Goal: Information Seeking & Learning: Check status

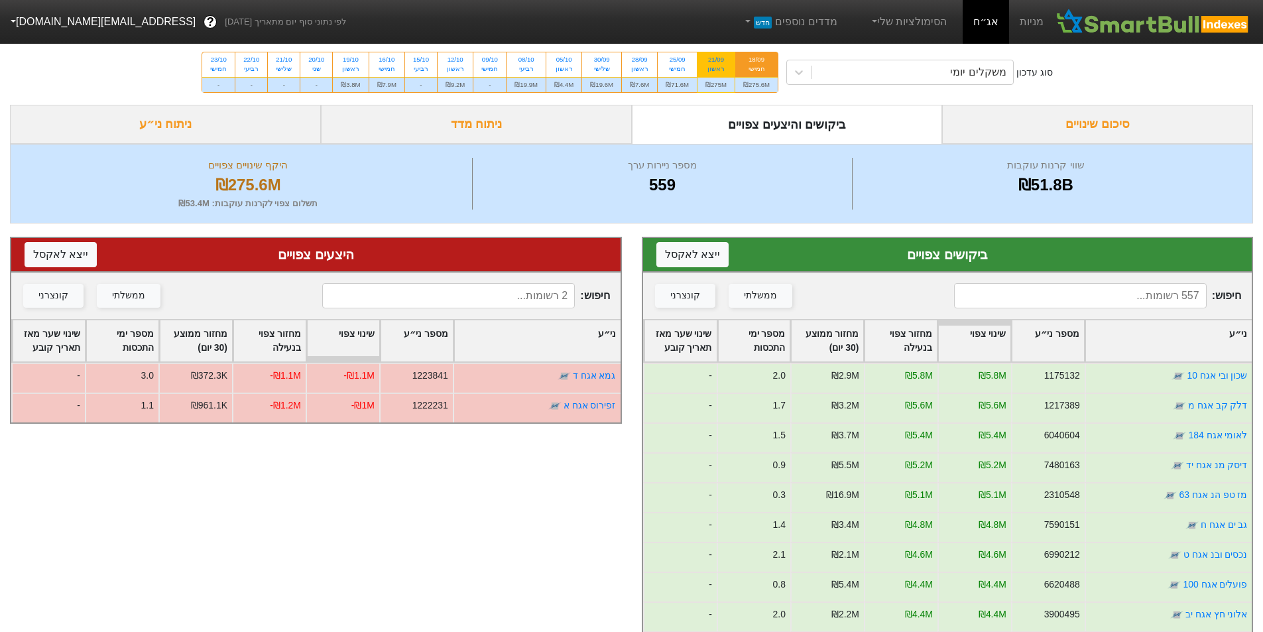
click at [709, 87] on div "₪275M" at bounding box center [715, 84] width 37 height 15
click at [709, 61] on input "21/09 ראשון ₪275M" at bounding box center [711, 56] width 9 height 9
radio input "true"
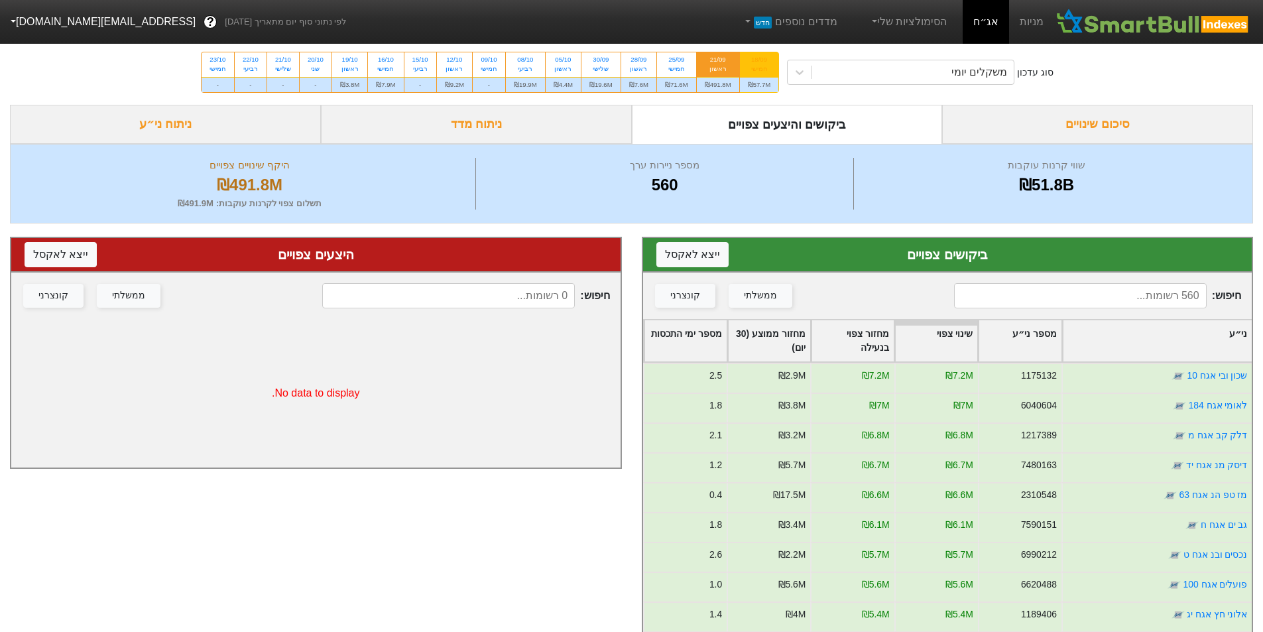
click at [760, 82] on div "₪57.7M" at bounding box center [759, 84] width 39 height 15
click at [759, 61] on input "18/09 חמישי ₪57.7M" at bounding box center [755, 56] width 9 height 9
radio input "true"
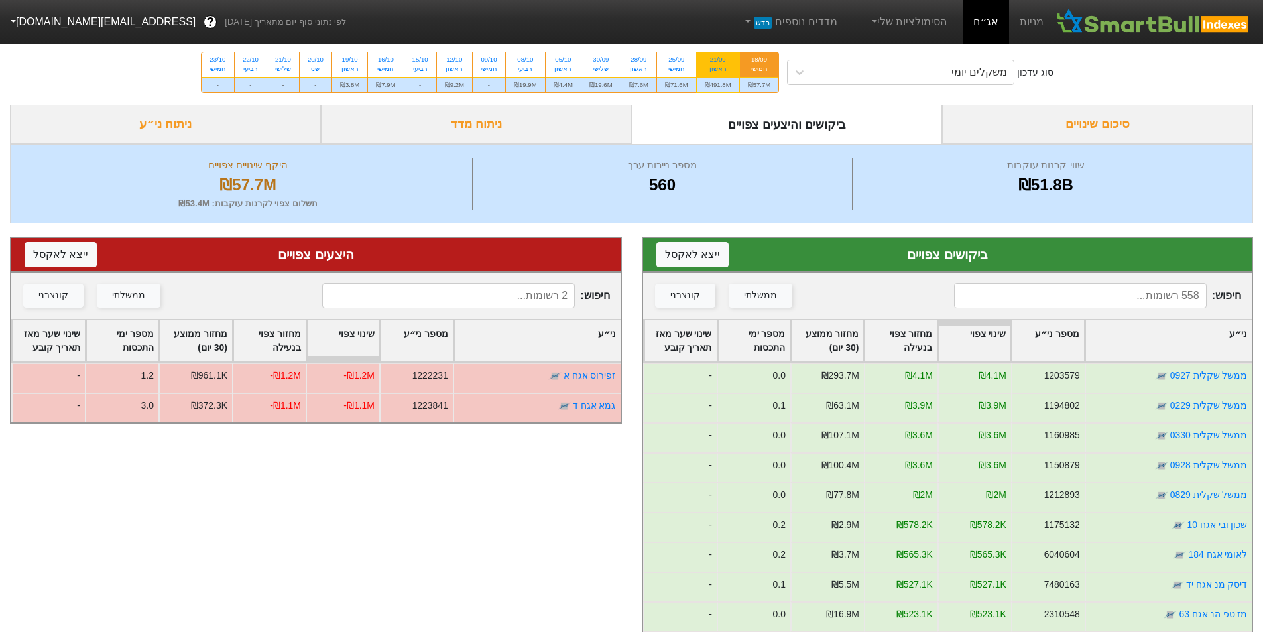
click at [724, 86] on div "₪491.8M" at bounding box center [718, 84] width 42 height 15
click at [718, 61] on input "21/09 ראשון ₪491.8M" at bounding box center [713, 56] width 9 height 9
radio input "true"
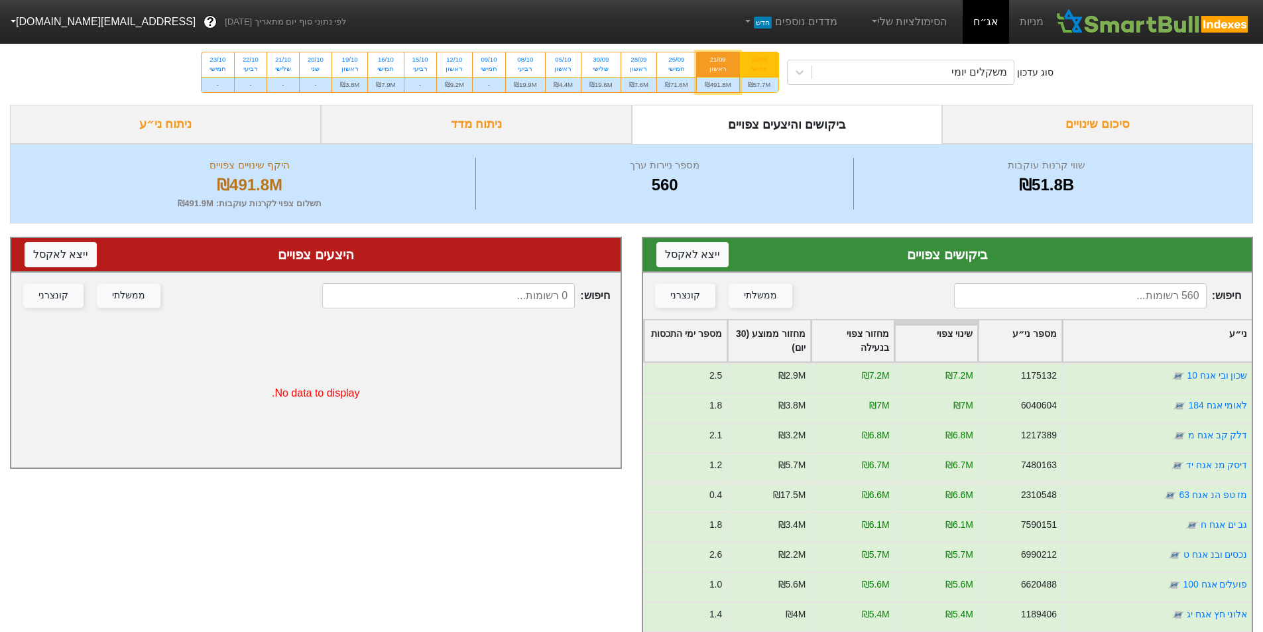
click at [769, 82] on div "₪57.7M" at bounding box center [759, 84] width 39 height 15
click at [759, 61] on input "18/09 חמישי ₪57.7M" at bounding box center [755, 56] width 9 height 9
radio input "true"
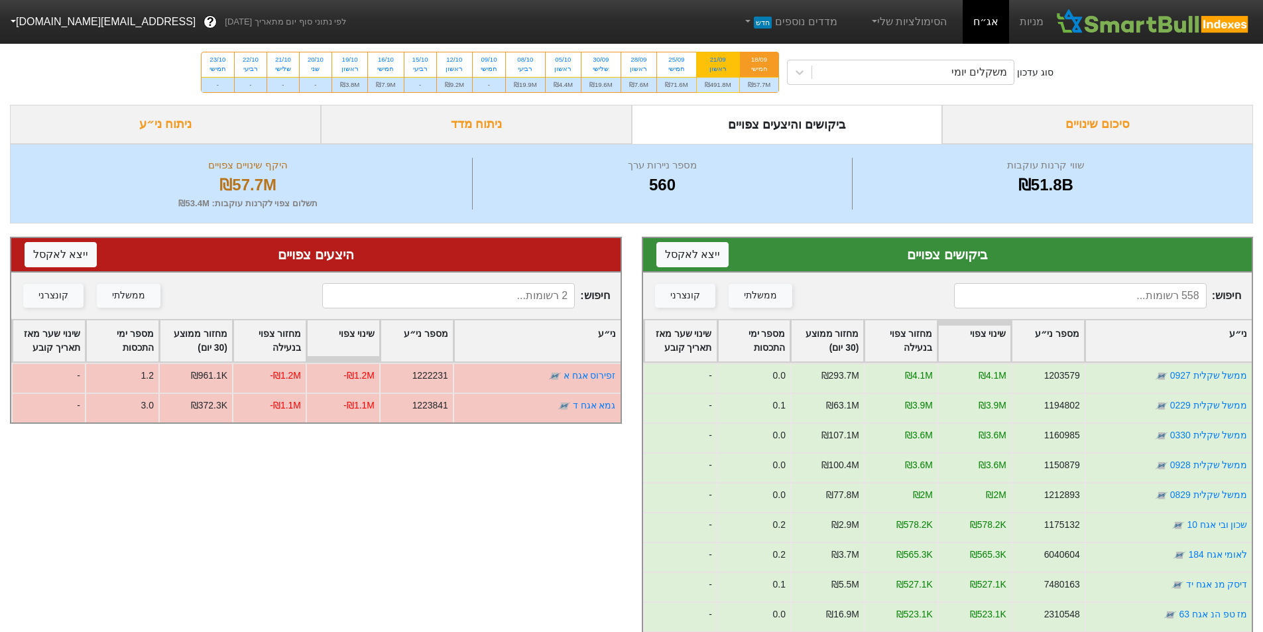
click at [717, 86] on div "₪491.8M" at bounding box center [718, 84] width 42 height 15
click at [717, 61] on input "21/09 ראשון ₪491.8M" at bounding box center [713, 56] width 9 height 9
radio input "true"
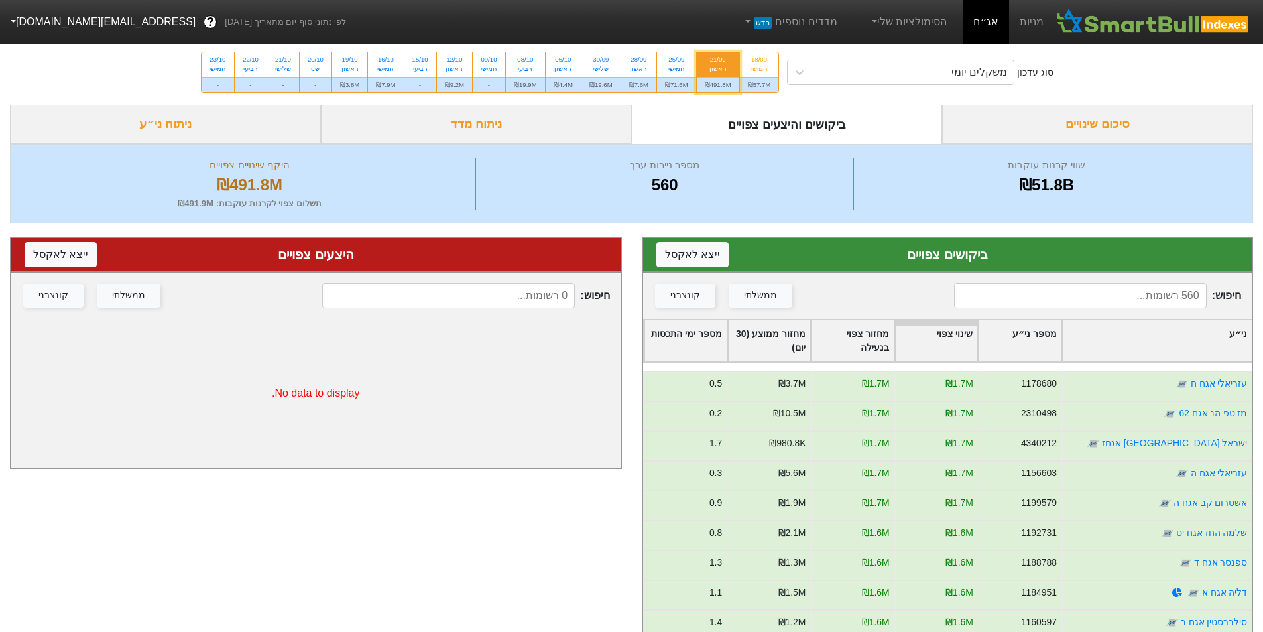
scroll to position [2321, 0]
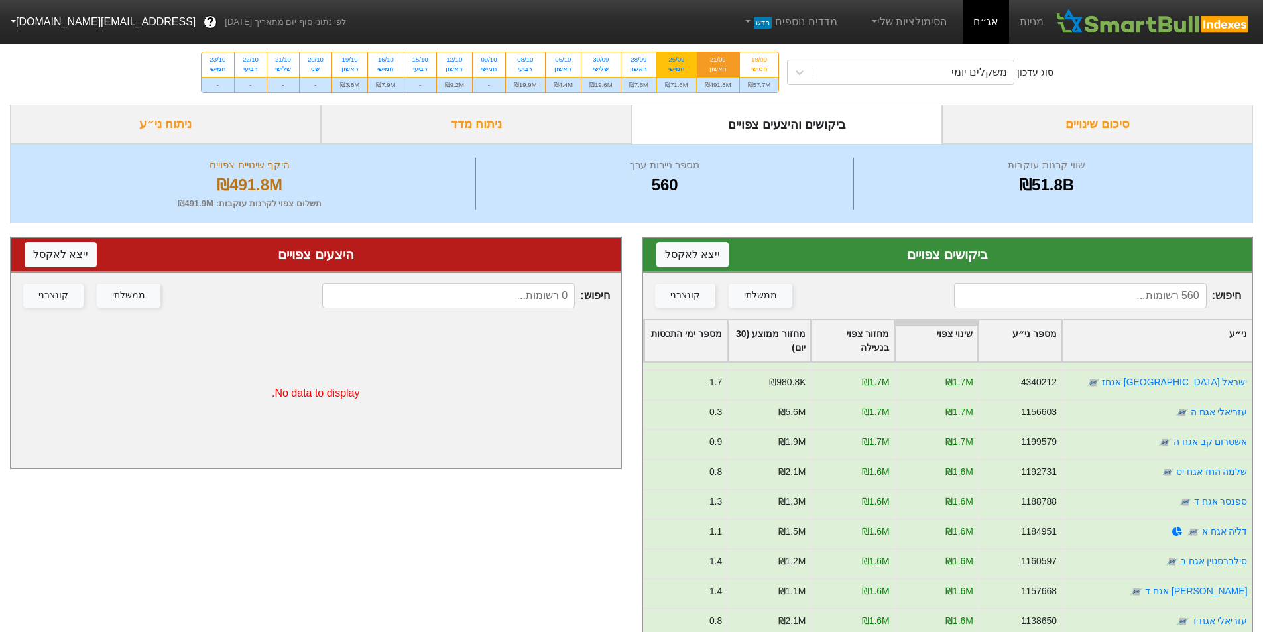
click at [682, 82] on div "₪71.6M" at bounding box center [676, 84] width 39 height 15
click at [676, 61] on input "25/09 חמישי ₪71.6M" at bounding box center [672, 56] width 9 height 9
radio input "true"
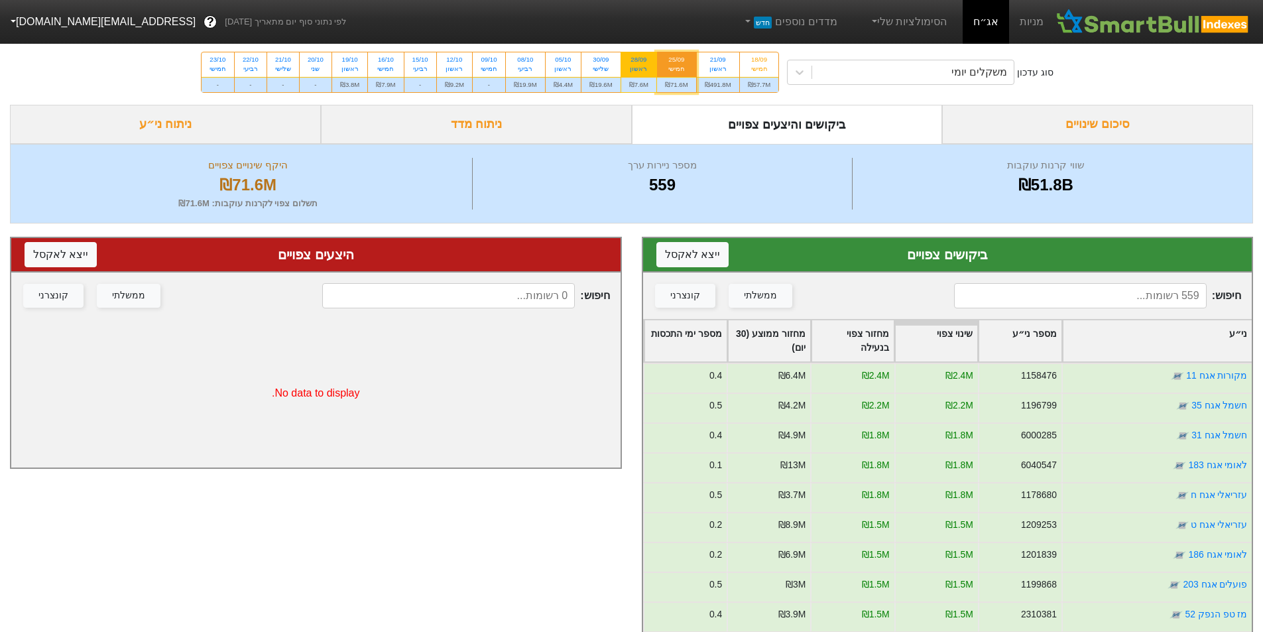
click at [640, 84] on div "₪7.6M" at bounding box center [638, 84] width 35 height 15
click at [638, 61] on input "28/09 ראשון ₪7.6M" at bounding box center [634, 56] width 9 height 9
radio input "true"
click at [793, 79] on div at bounding box center [800, 72] width 24 height 24
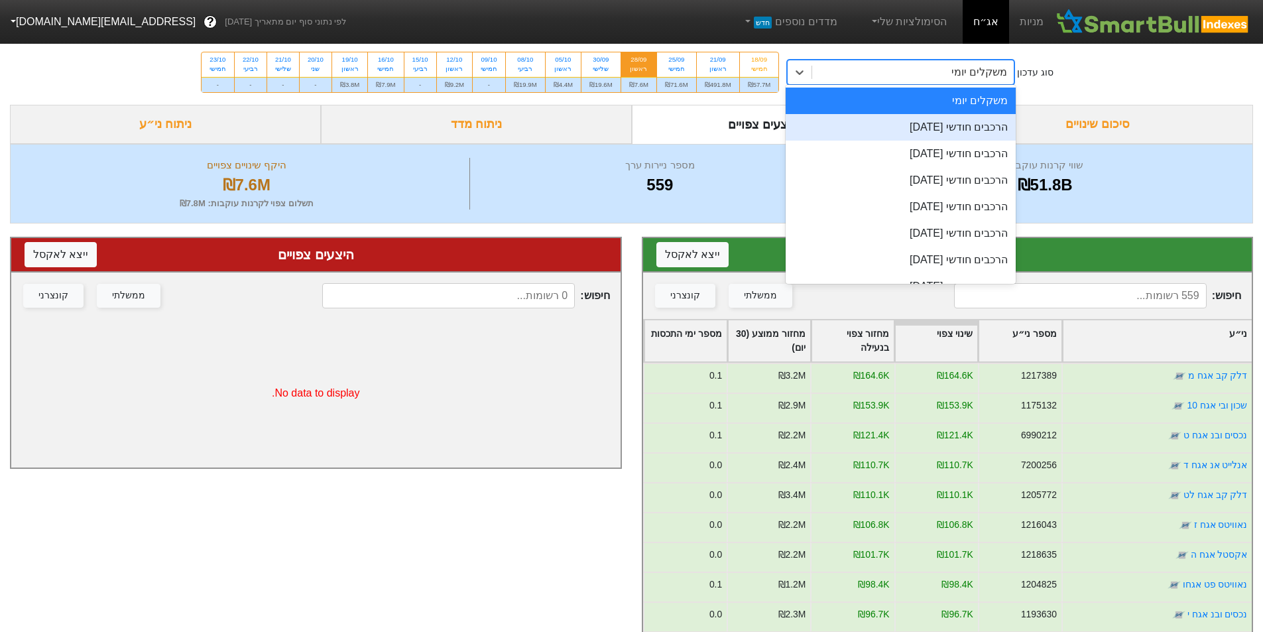
click at [867, 121] on div "הרכבים חודשי [DATE]" at bounding box center [901, 127] width 230 height 27
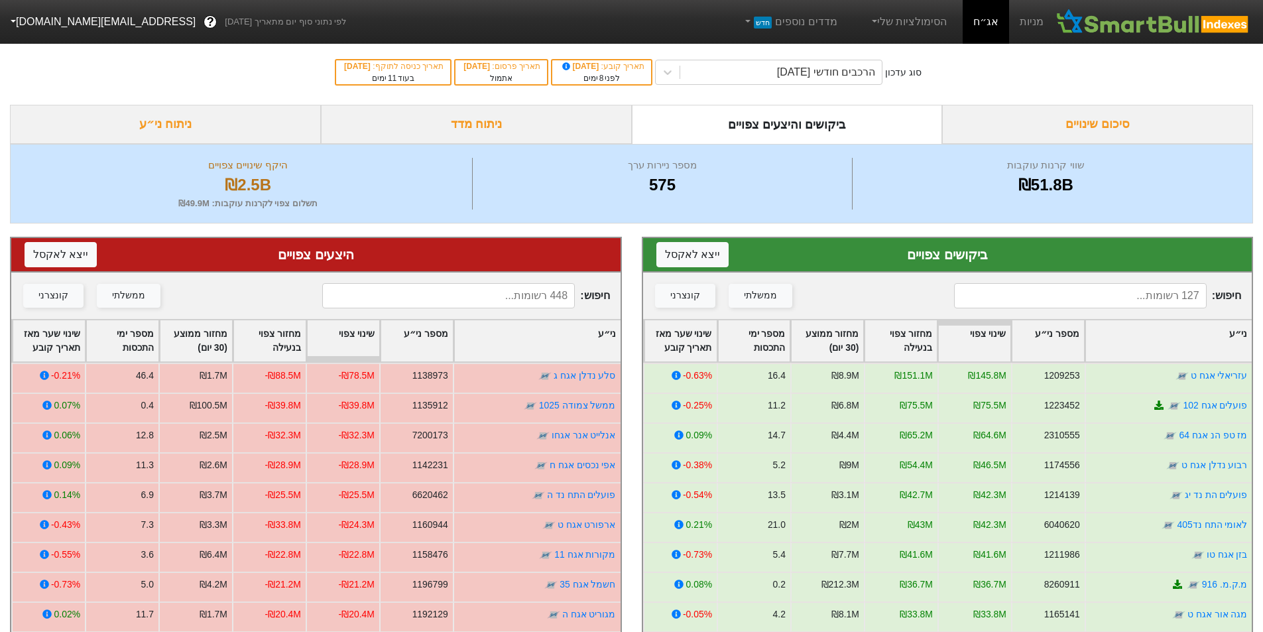
click at [292, 76] on div "סוג עדכון הרכבים חודשי [DATE] תאריך קובע : [DATE] לפני 8 ימים תאריך פרסום : [DA…" at bounding box center [631, 72] width 1263 height 65
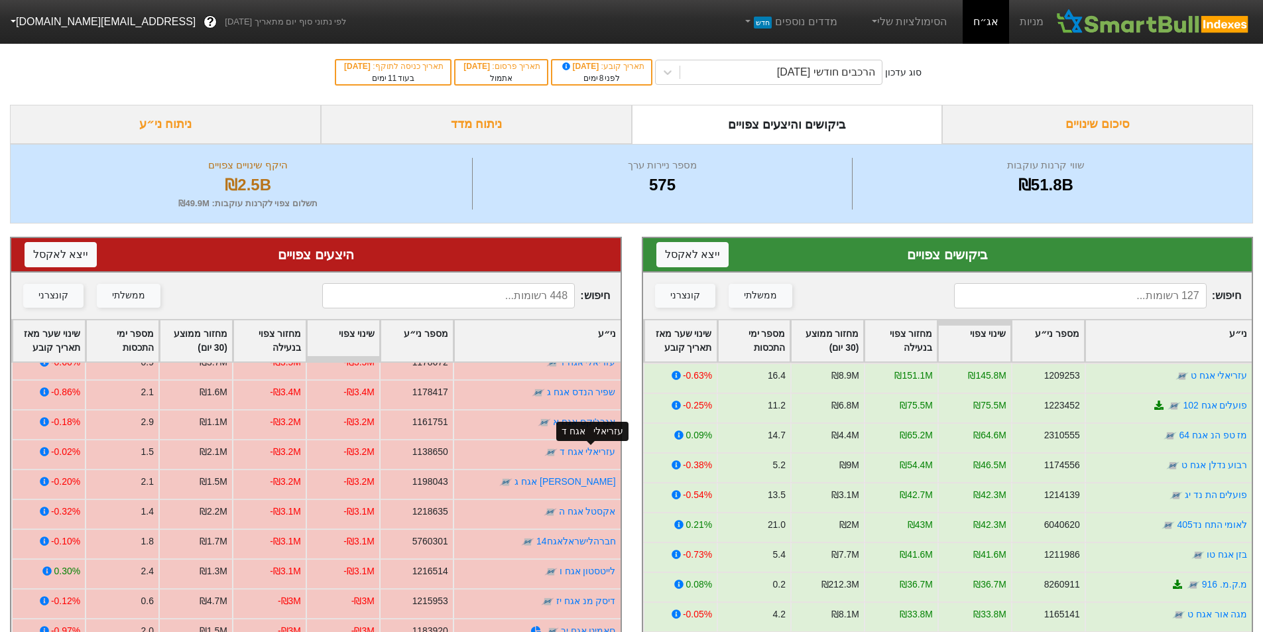
scroll to position [2586, 0]
